Goal: Task Accomplishment & Management: Manage account settings

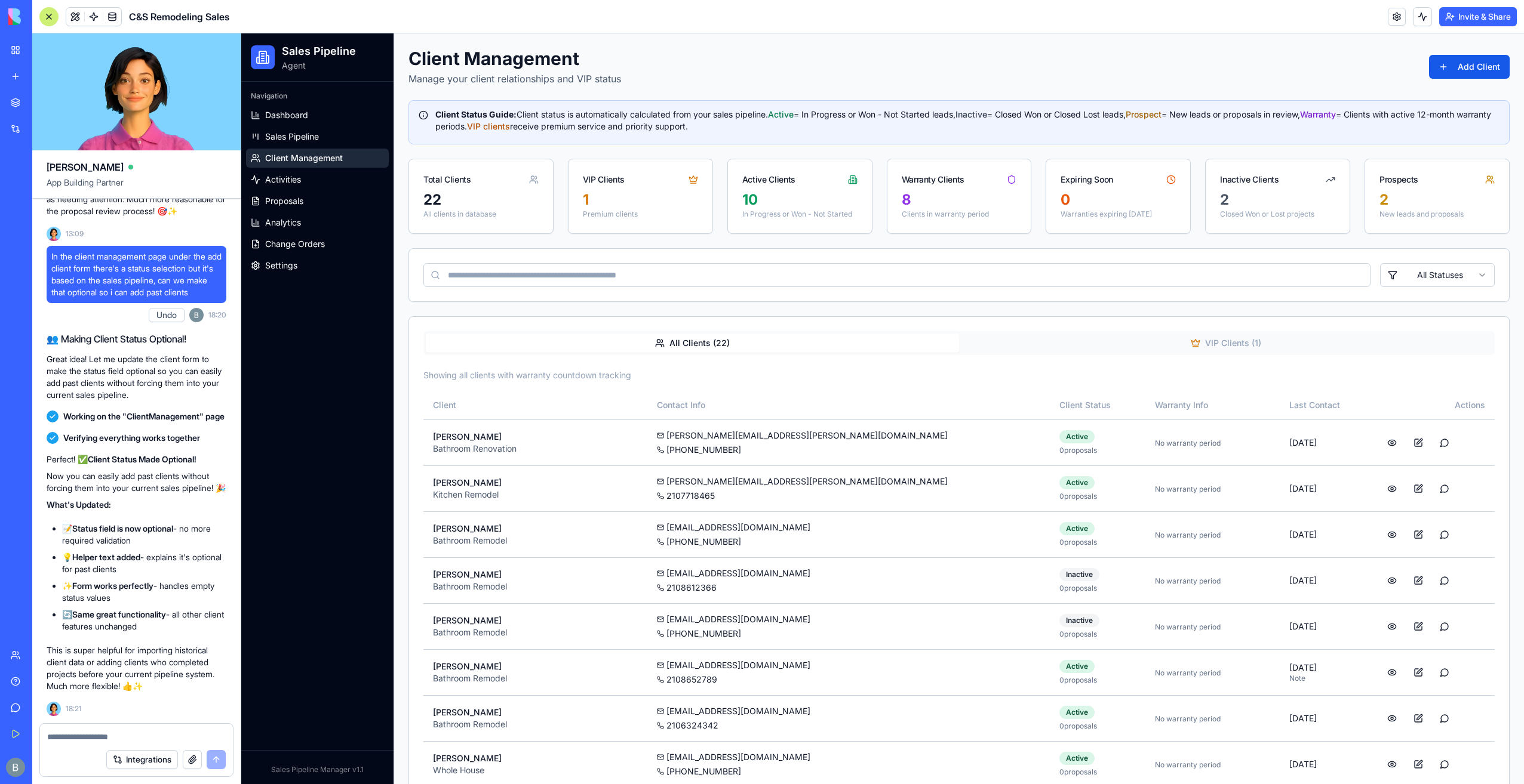
click at [12, 22] on img at bounding box center [45, 16] width 74 height 17
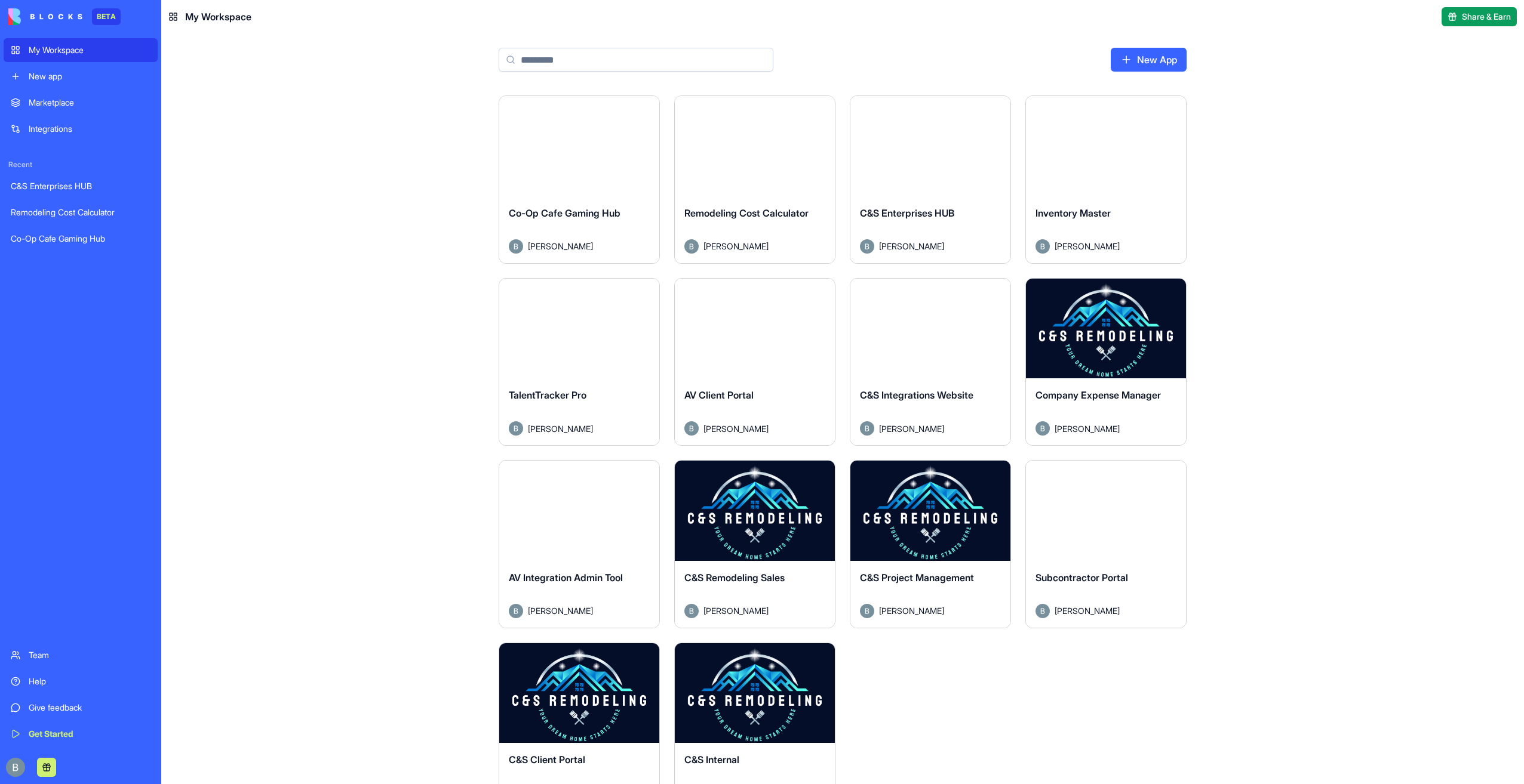
click at [560, 151] on button "Launch" at bounding box center [579, 146] width 89 height 24
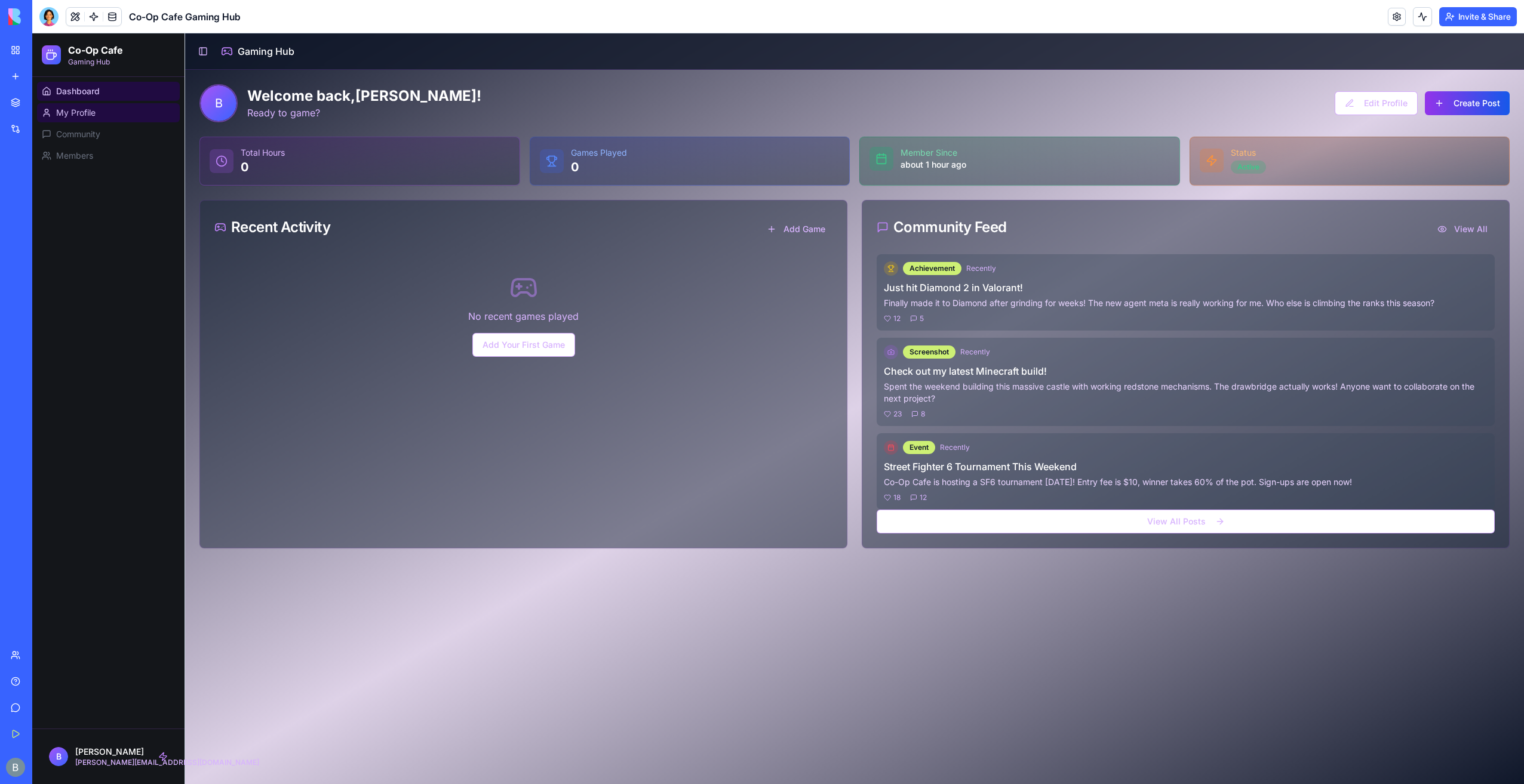
click at [123, 110] on link "My Profile" at bounding box center [108, 113] width 142 height 19
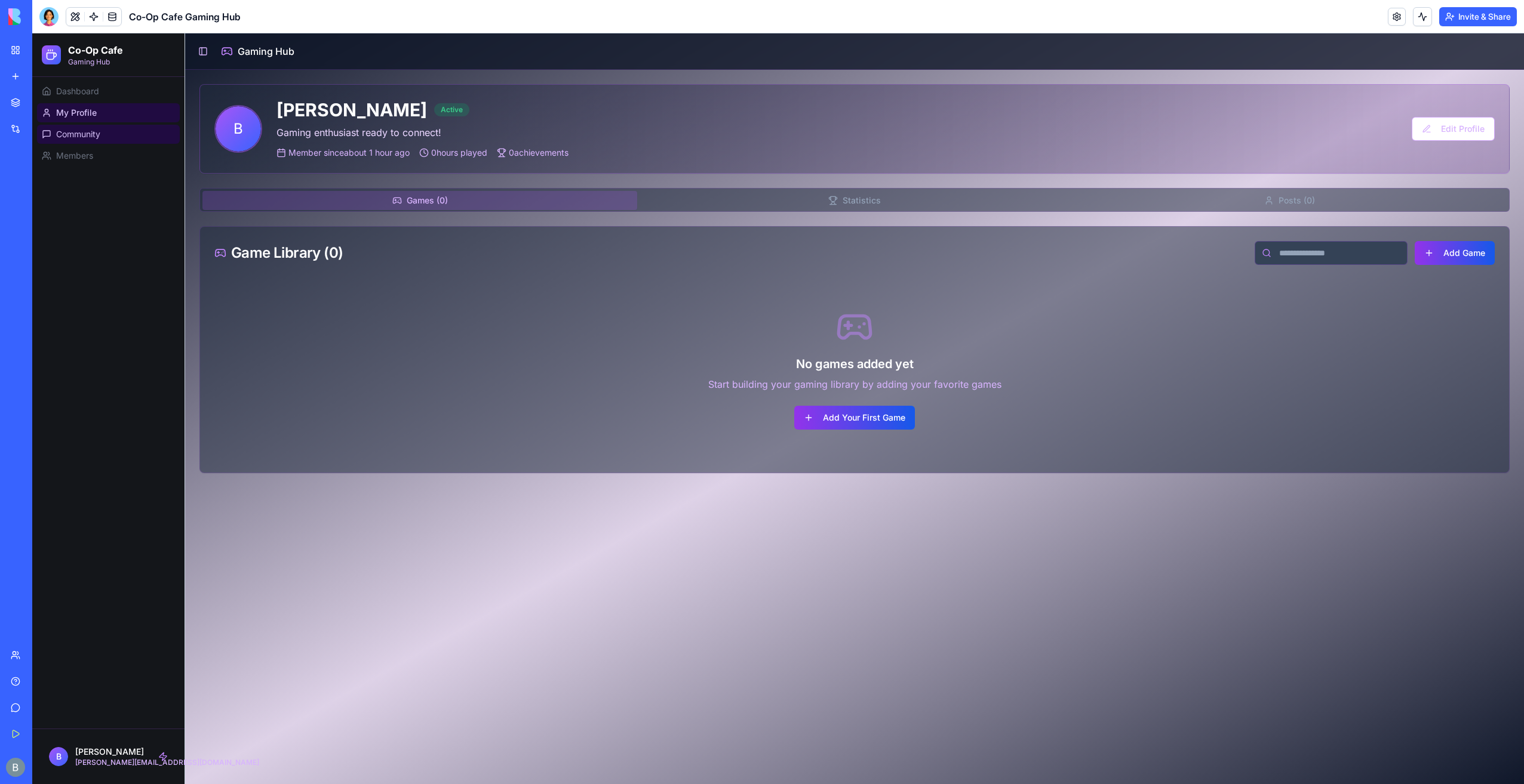
click at [123, 129] on link "Community" at bounding box center [108, 134] width 142 height 19
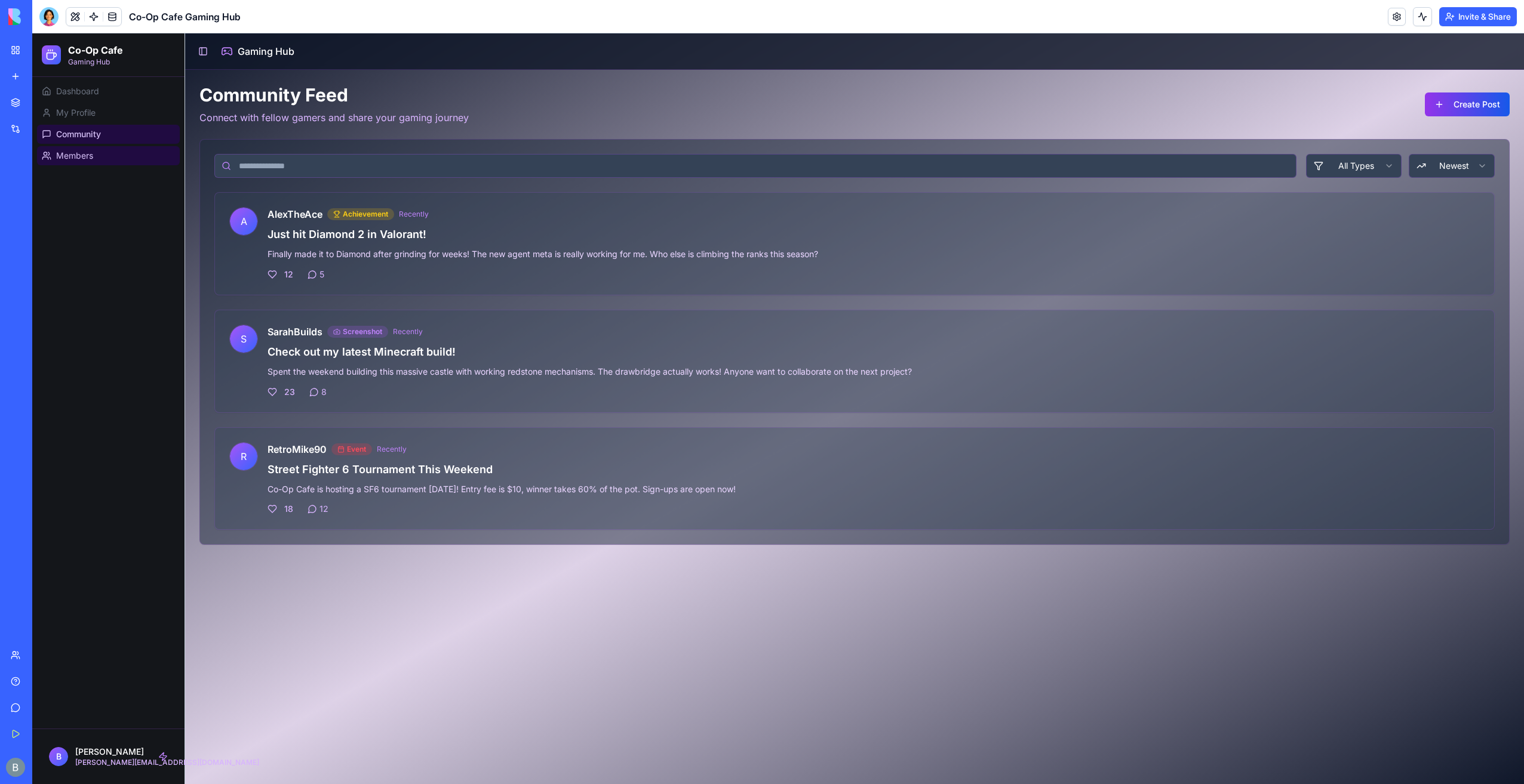
click at [118, 159] on link "Members" at bounding box center [108, 156] width 142 height 19
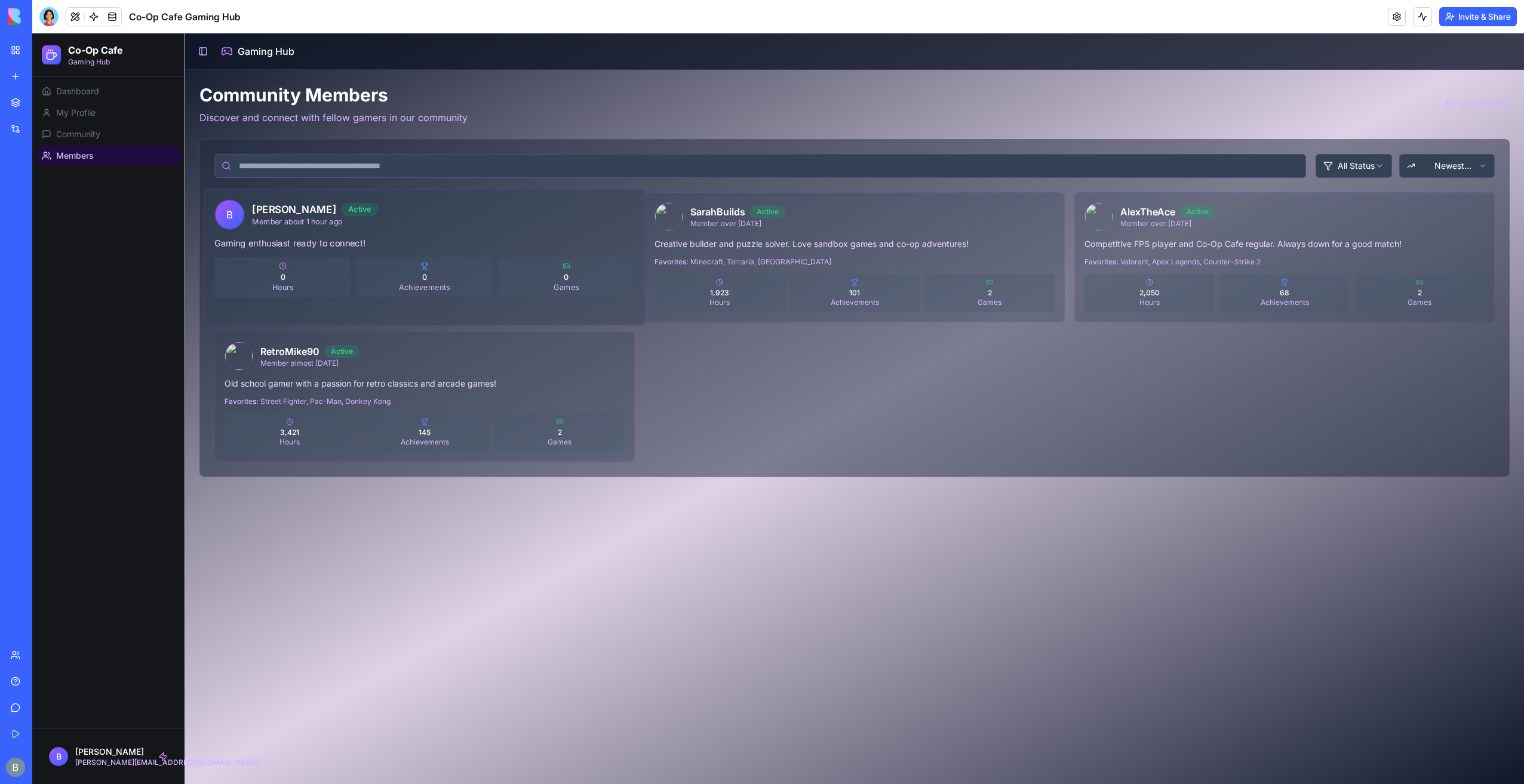
click at [432, 227] on div "B [PERSON_NAME] Active Member about 1 hour ago" at bounding box center [425, 215] width 421 height 30
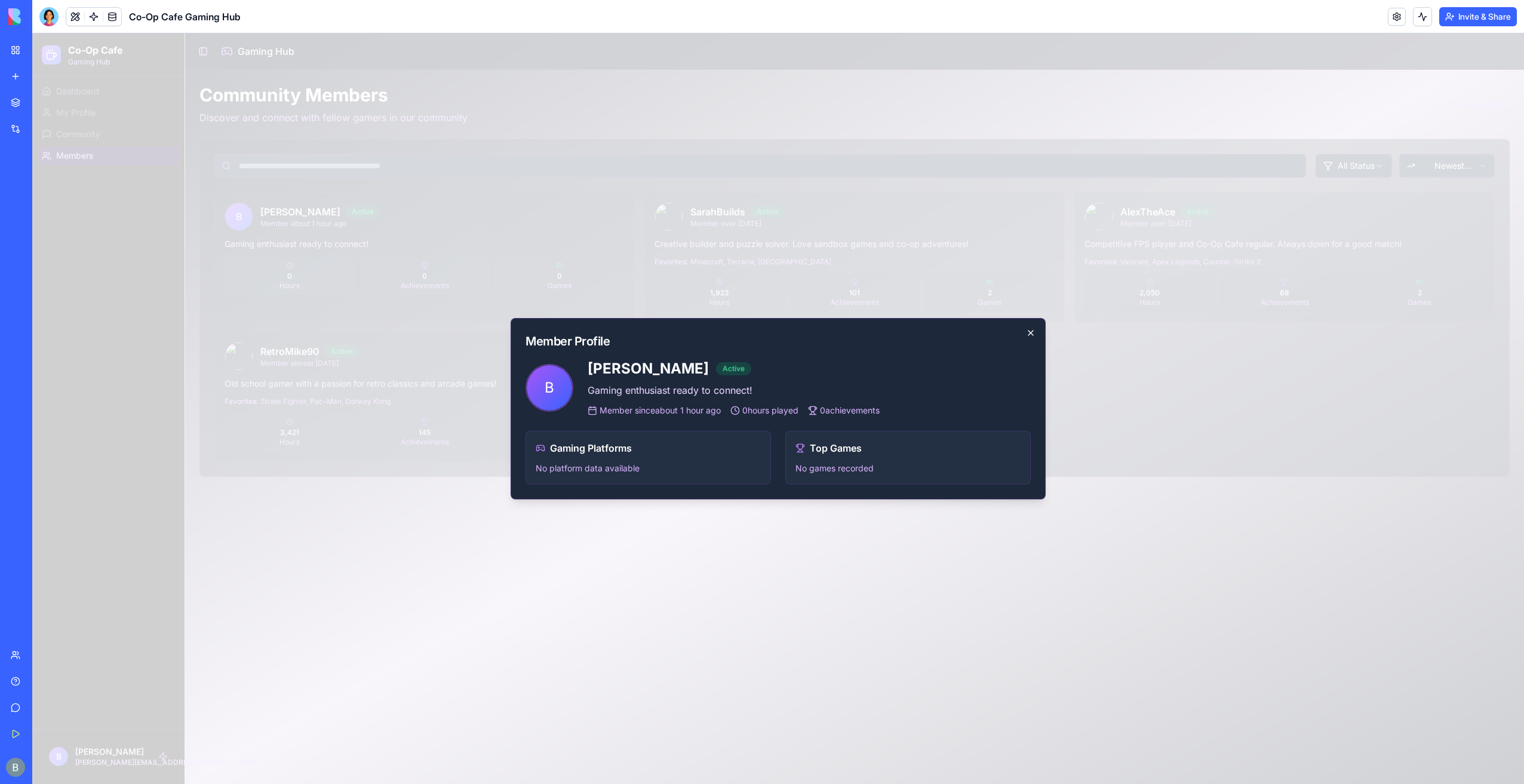
click at [1030, 333] on icon "button" at bounding box center [1031, 332] width 5 height 5
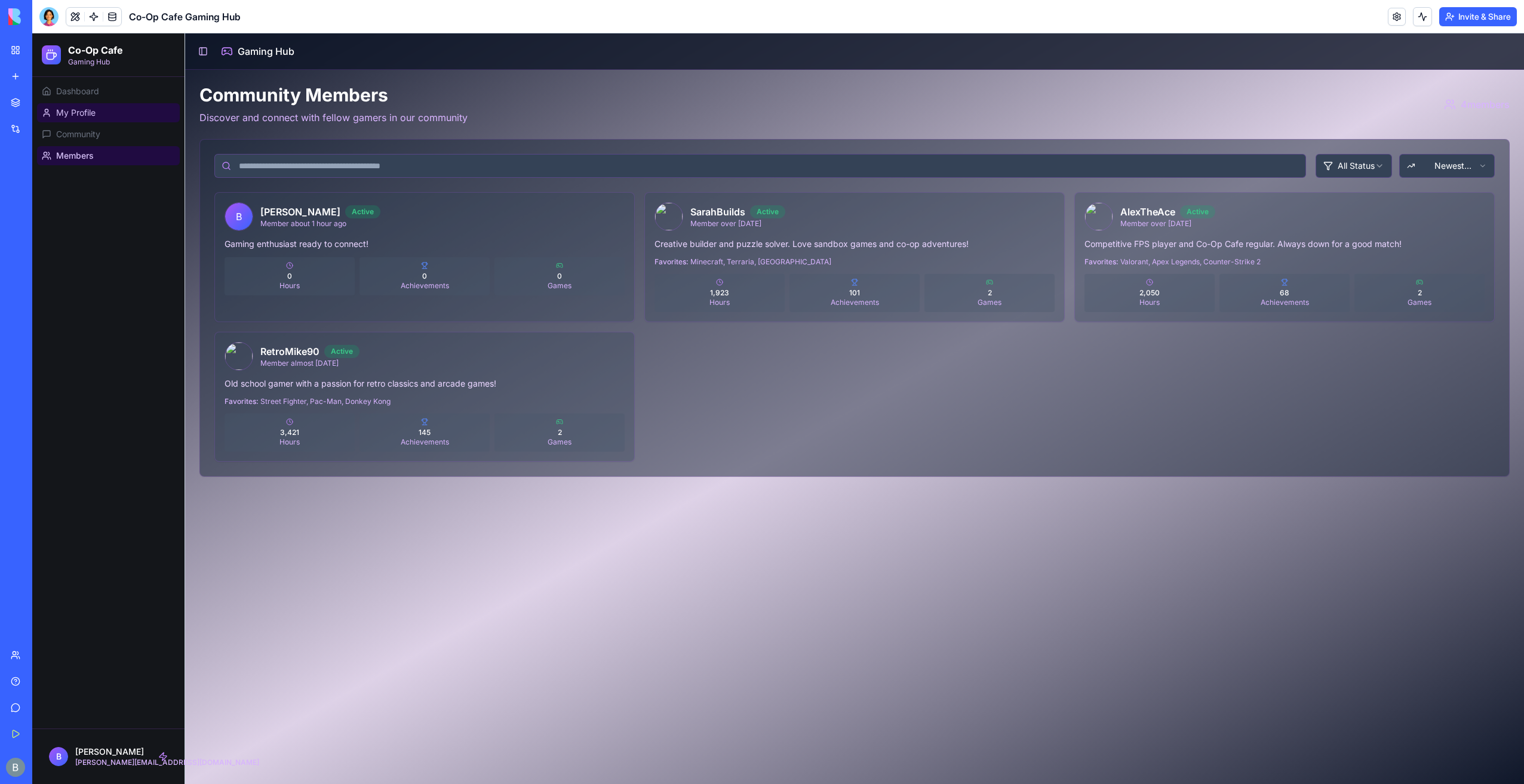
click at [130, 116] on link "My Profile" at bounding box center [108, 113] width 142 height 19
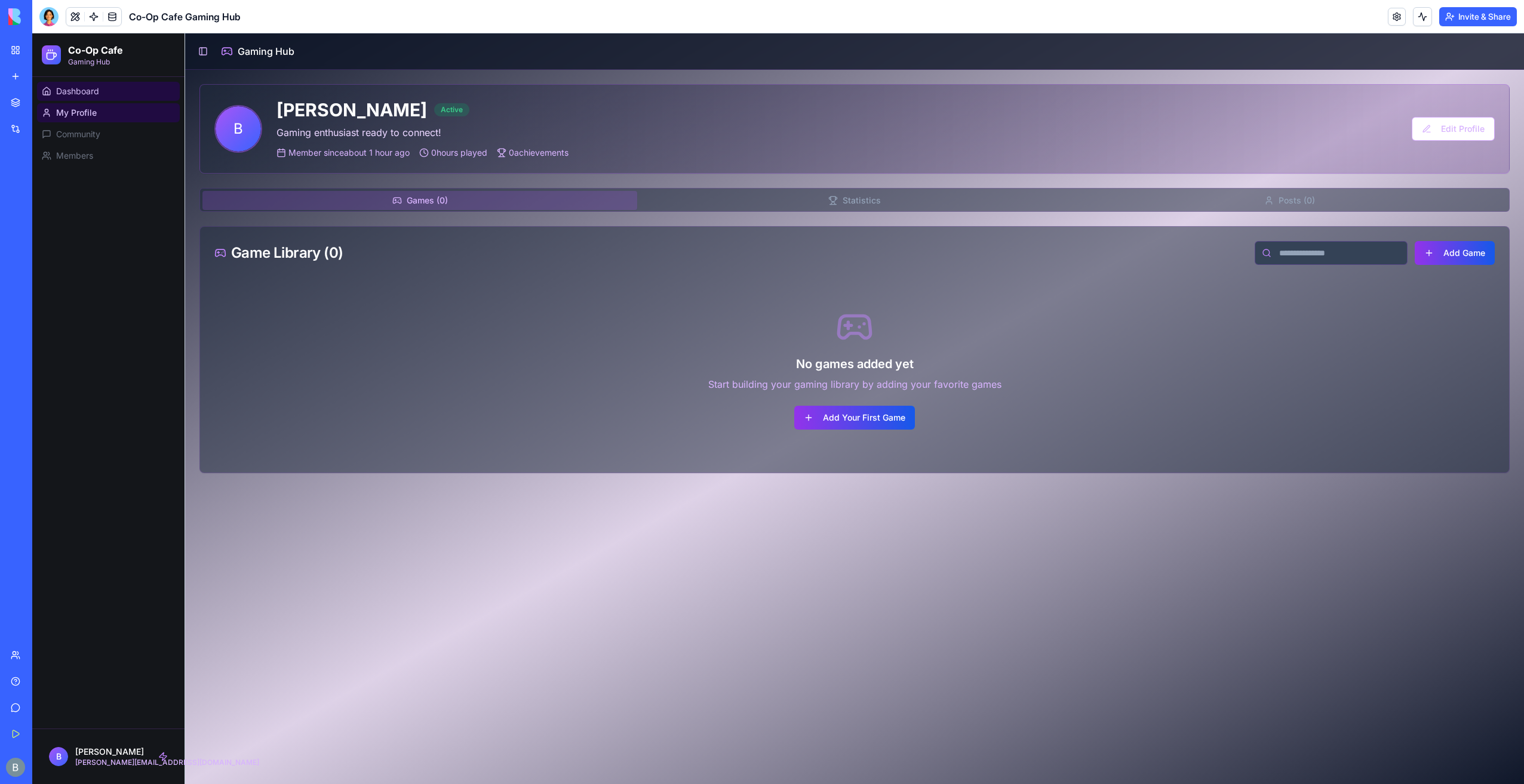
click at [121, 90] on link "Dashboard" at bounding box center [108, 91] width 142 height 19
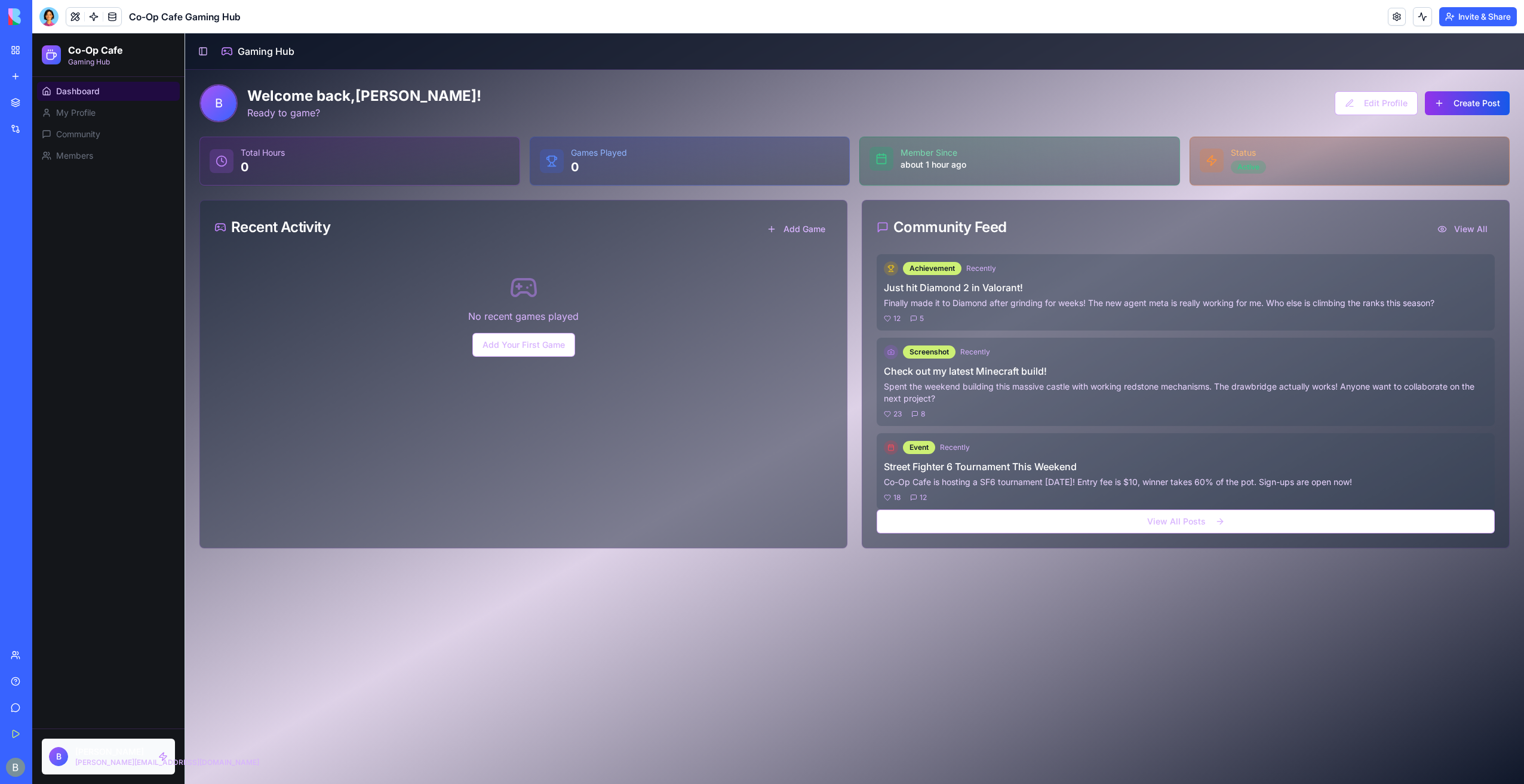
click at [129, 752] on html "Co-Op Cafe Gaming Hub Dashboard My Profile Community Members B Benjamin benjami…" at bounding box center [778, 409] width 1492 height 751
click at [110, 700] on link "View Profile" at bounding box center [108, 700] width 128 height 19
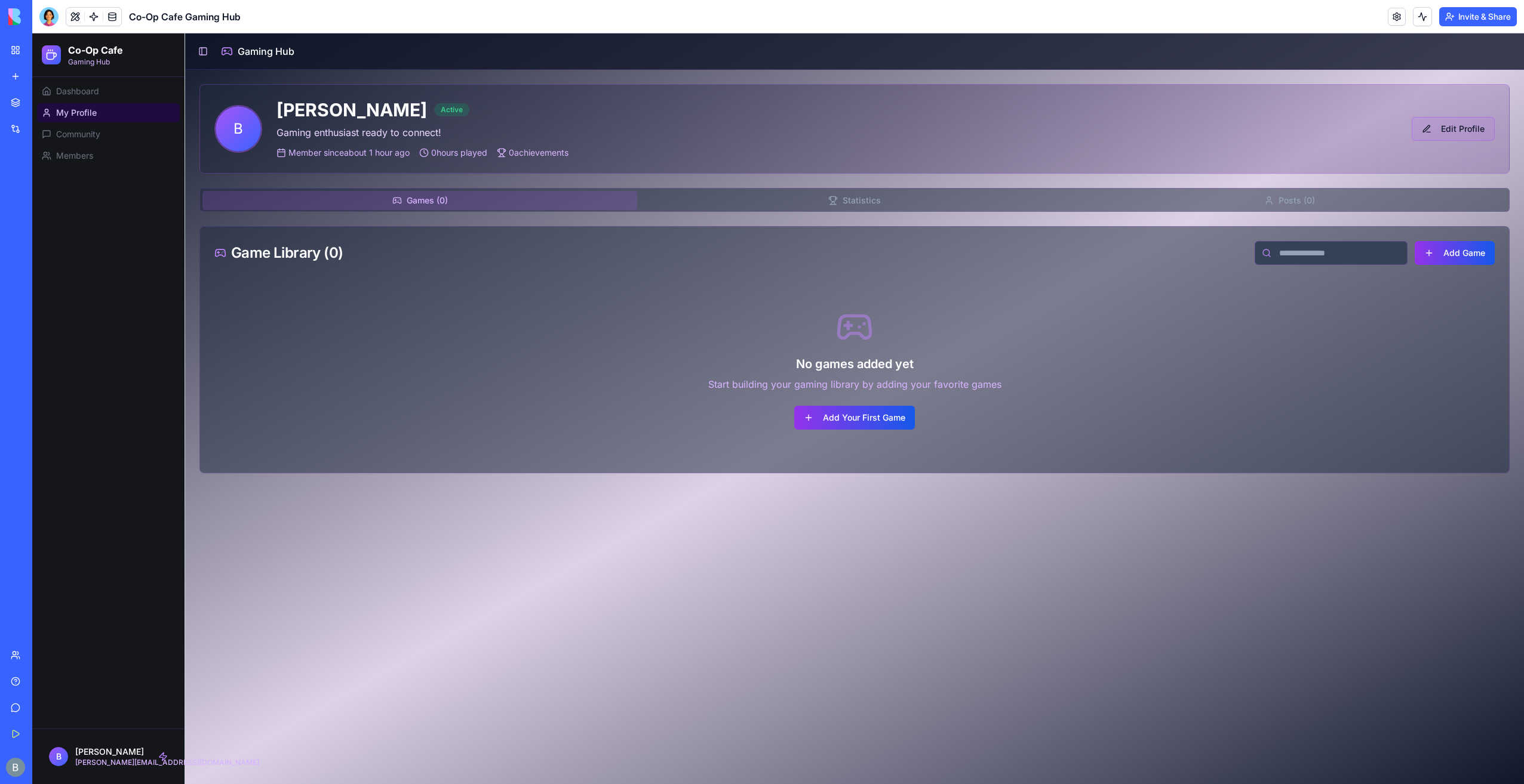
click at [1476, 130] on button "Edit Profile" at bounding box center [1453, 129] width 83 height 24
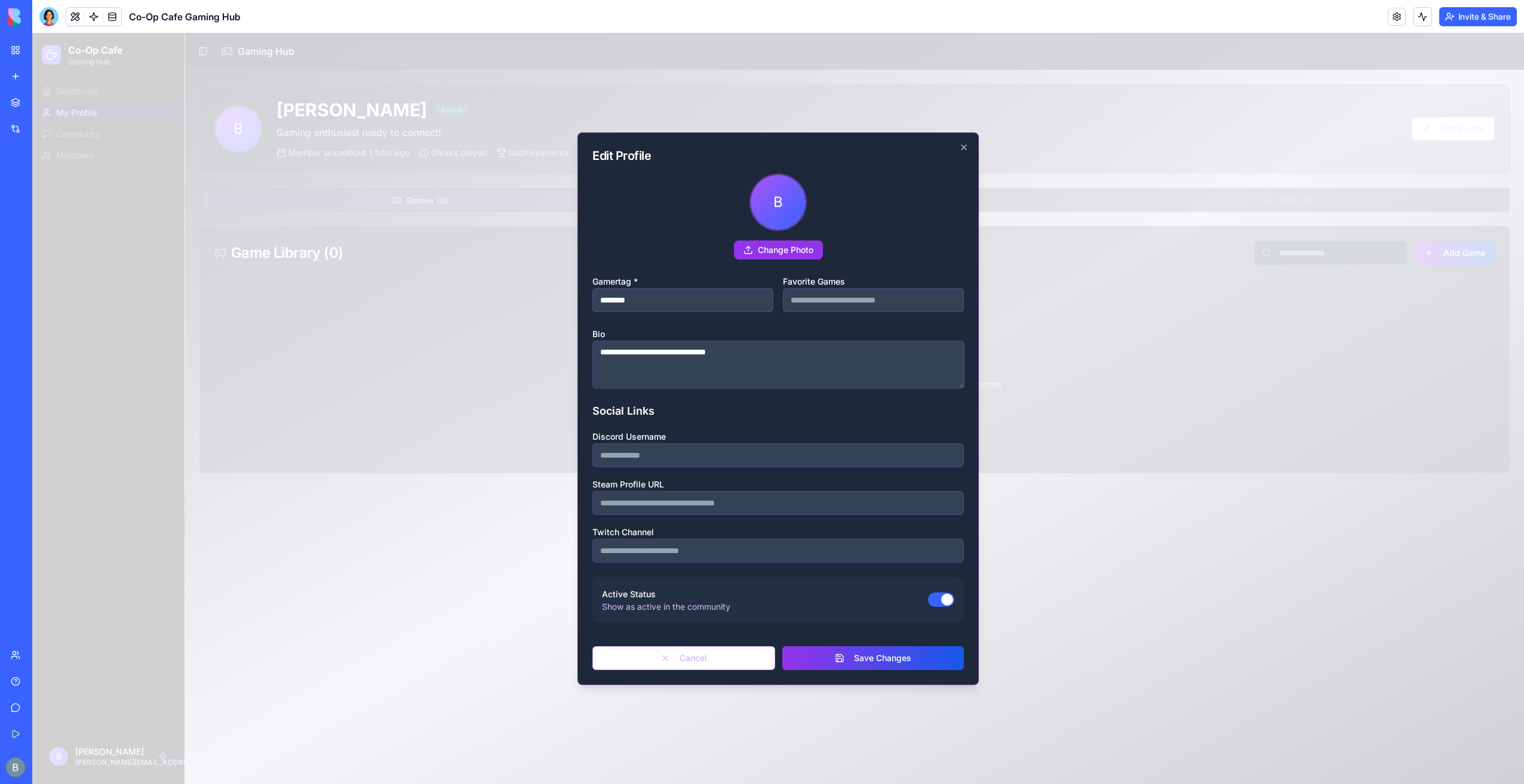
click at [705, 316] on form "**********" at bounding box center [778, 422] width 371 height 497
drag, startPoint x: 697, startPoint y: 307, endPoint x: 564, endPoint y: 296, distance: 133.5
click at [564, 296] on body "**********" at bounding box center [778, 409] width 1492 height 751
type input "**********"
click at [865, 664] on button "Save Changes" at bounding box center [873, 658] width 181 height 24
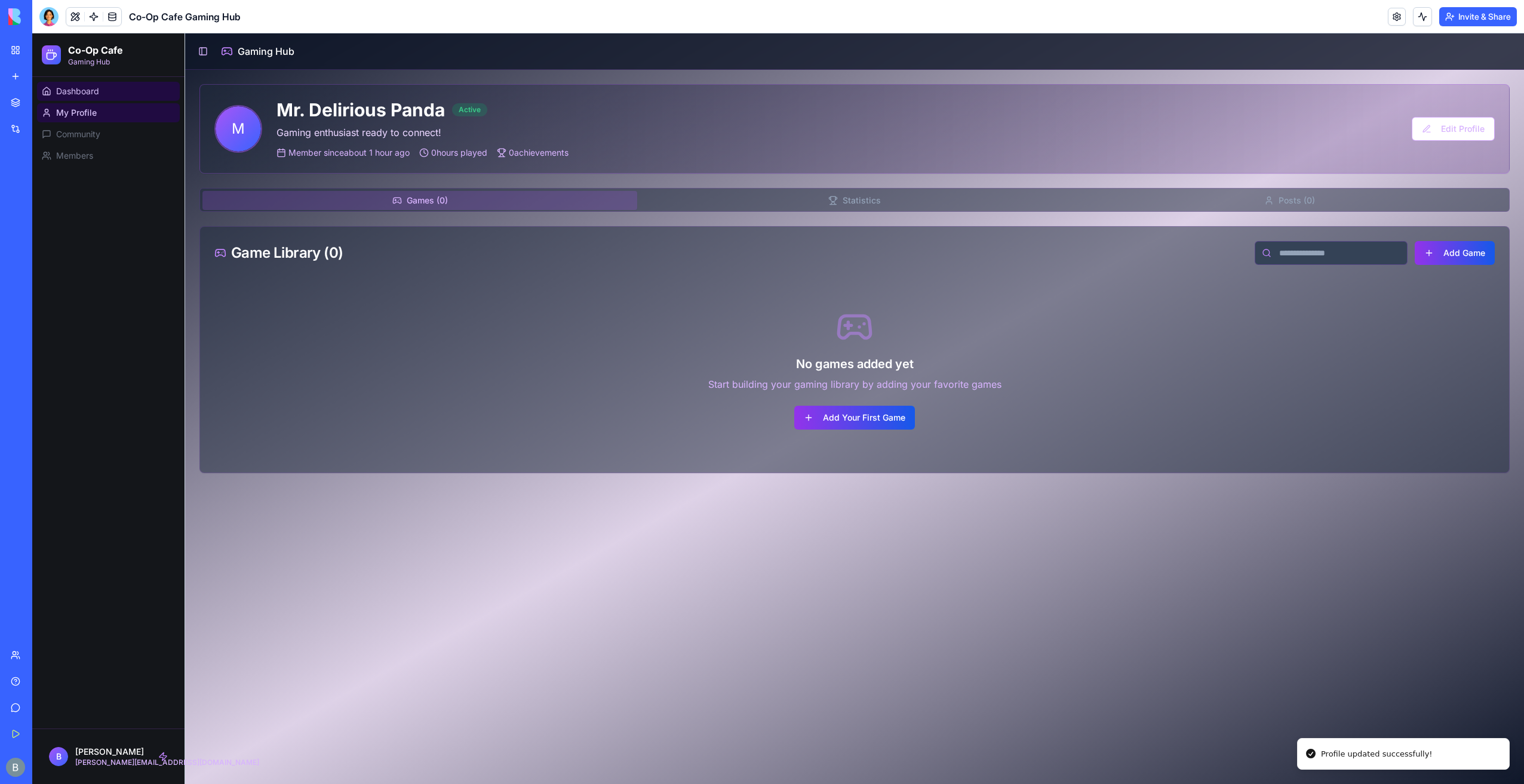
click at [104, 84] on link "Dashboard" at bounding box center [108, 91] width 142 height 19
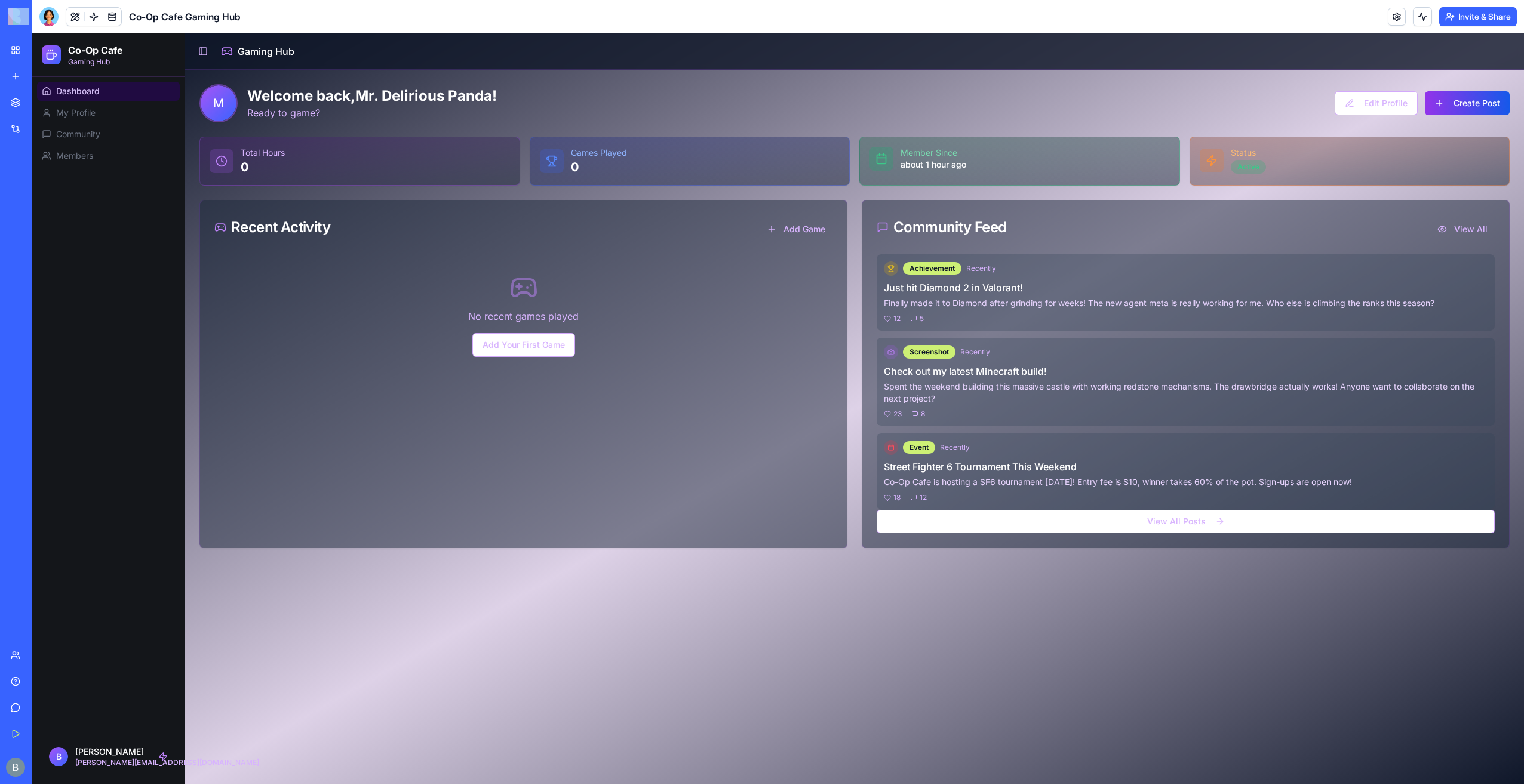
click at [0, 414] on html "BETA My Workspace New app Marketplace Integrations Recent C&S Enterprises HUB R…" at bounding box center [762, 392] width 1524 height 784
